Goal: Navigation & Orientation: Find specific page/section

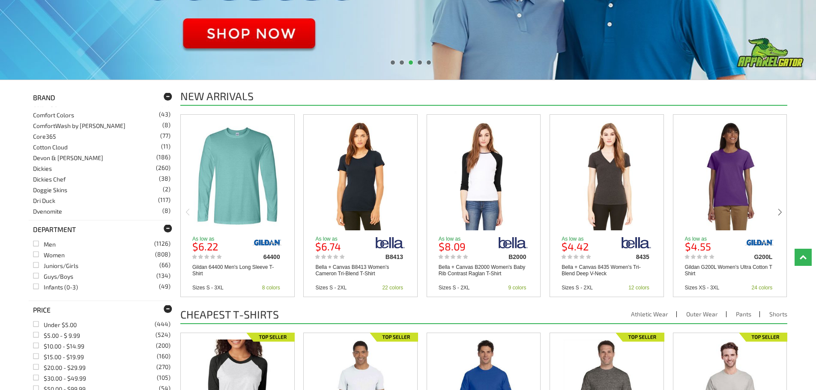
scroll to position [343, 0]
click at [42, 185] on link "Dri Duck (117)" at bounding box center [44, 187] width 22 height 7
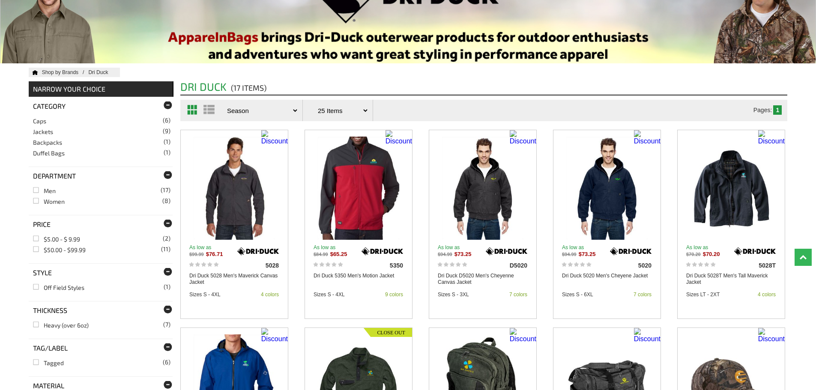
scroll to position [128, 0]
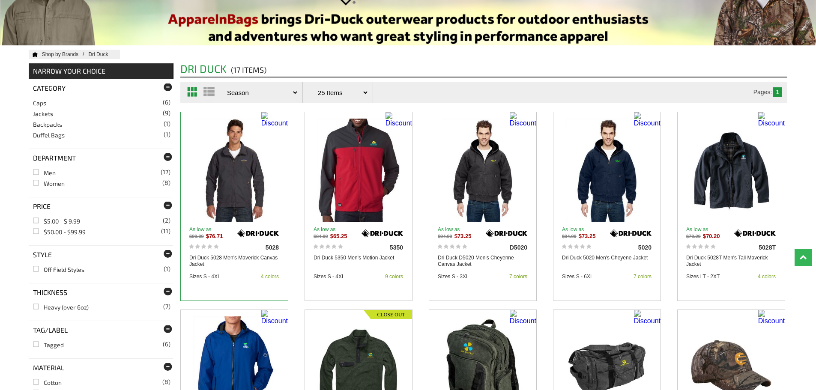
click at [202, 236] on b "$99.99" at bounding box center [196, 236] width 15 height 5
click at [229, 186] on img at bounding box center [234, 170] width 83 height 103
